Goal: Navigation & Orientation: Find specific page/section

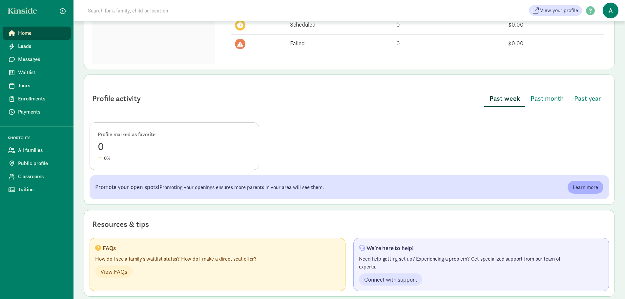
scroll to position [270, 0]
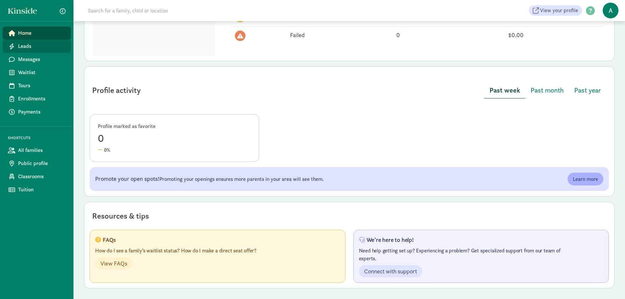
click at [40, 46] on span "Leads" at bounding box center [42, 46] width 48 height 8
